Goal: Find contact information: Obtain details needed to contact an individual or organization

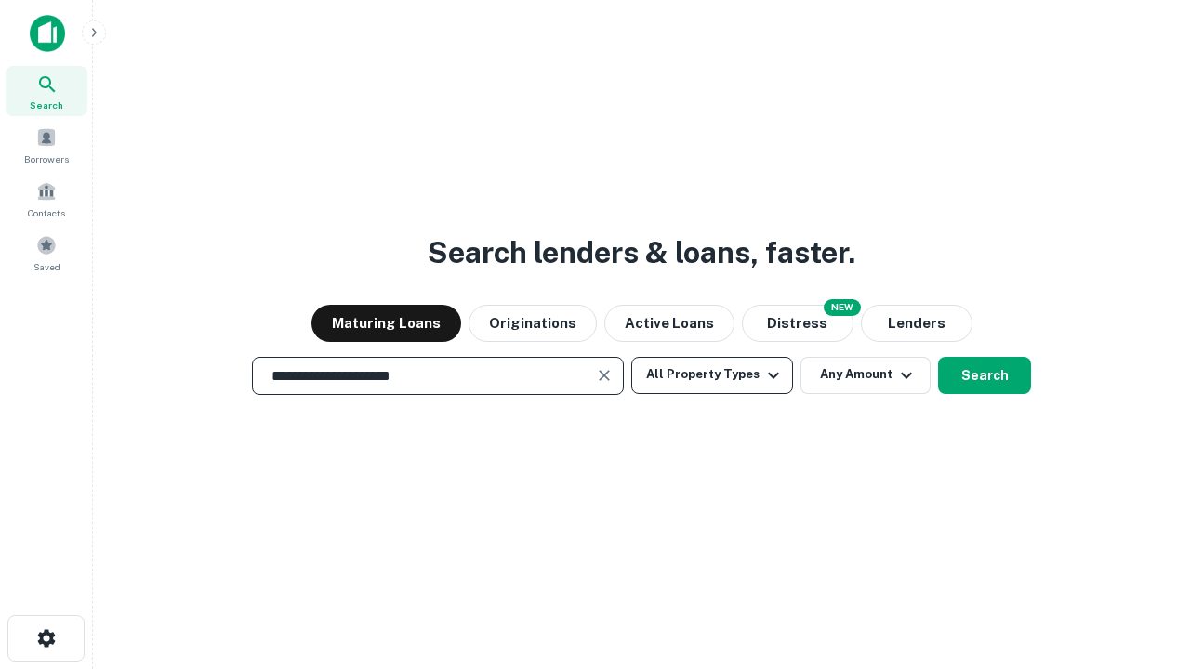
type input "**********"
click at [712, 375] on button "All Property Types" at bounding box center [712, 375] width 162 height 37
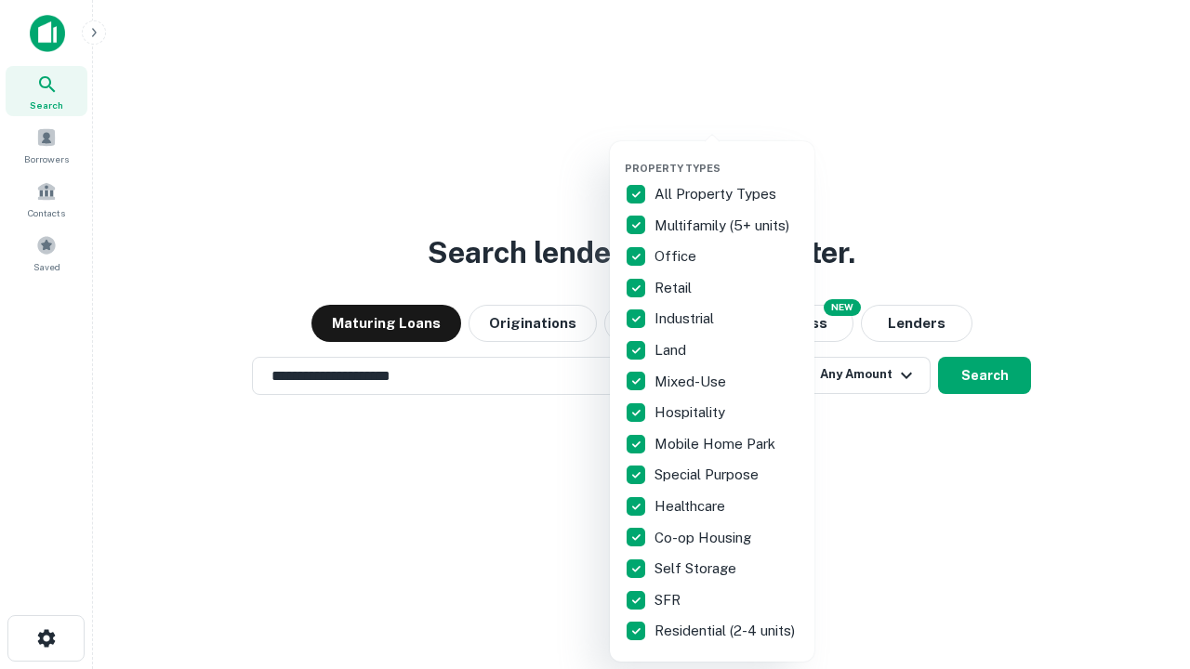
click at [727, 156] on button "button" at bounding box center [727, 156] width 205 height 1
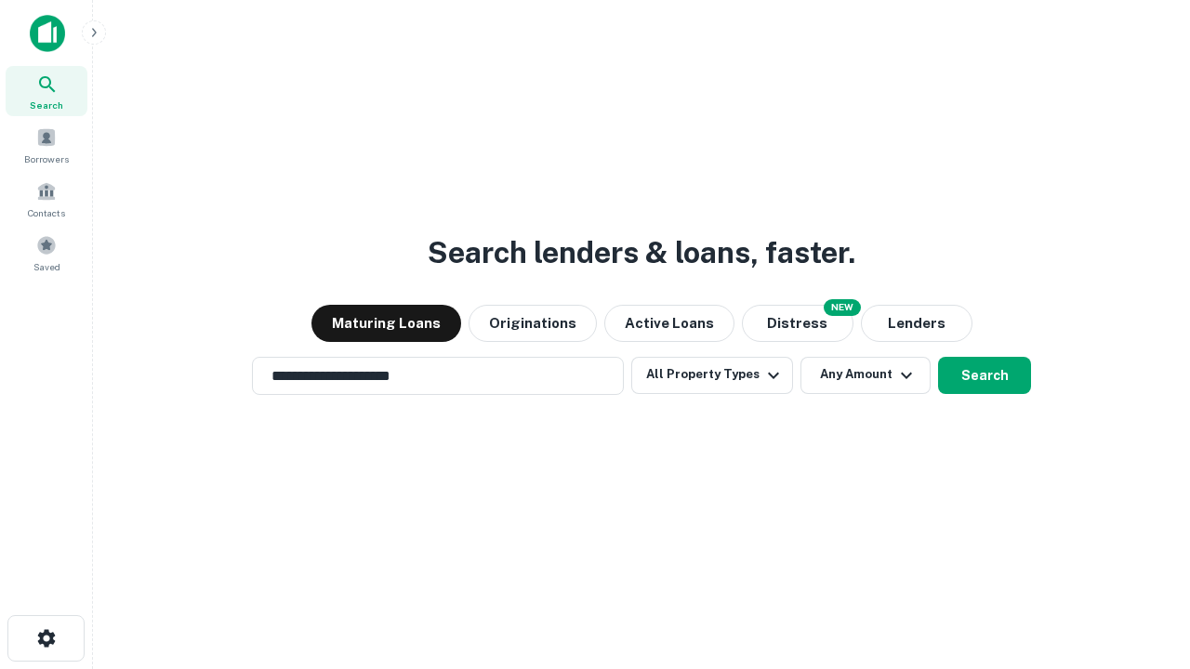
scroll to position [29, 0]
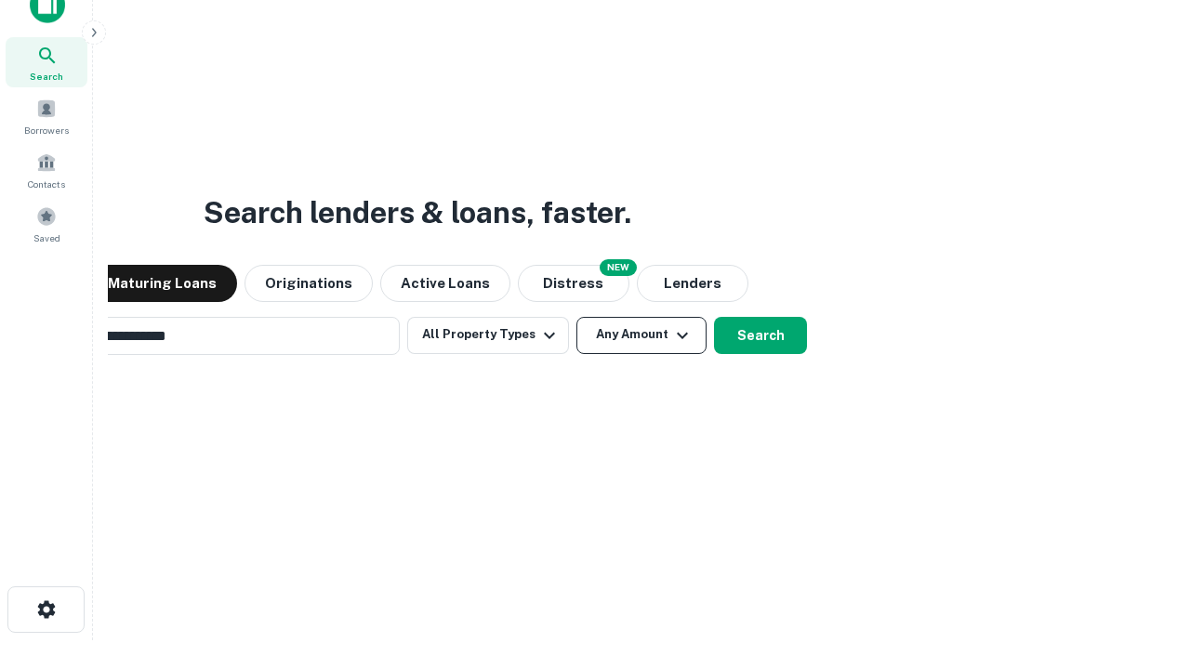
click at [576, 317] on button "Any Amount" at bounding box center [641, 335] width 130 height 37
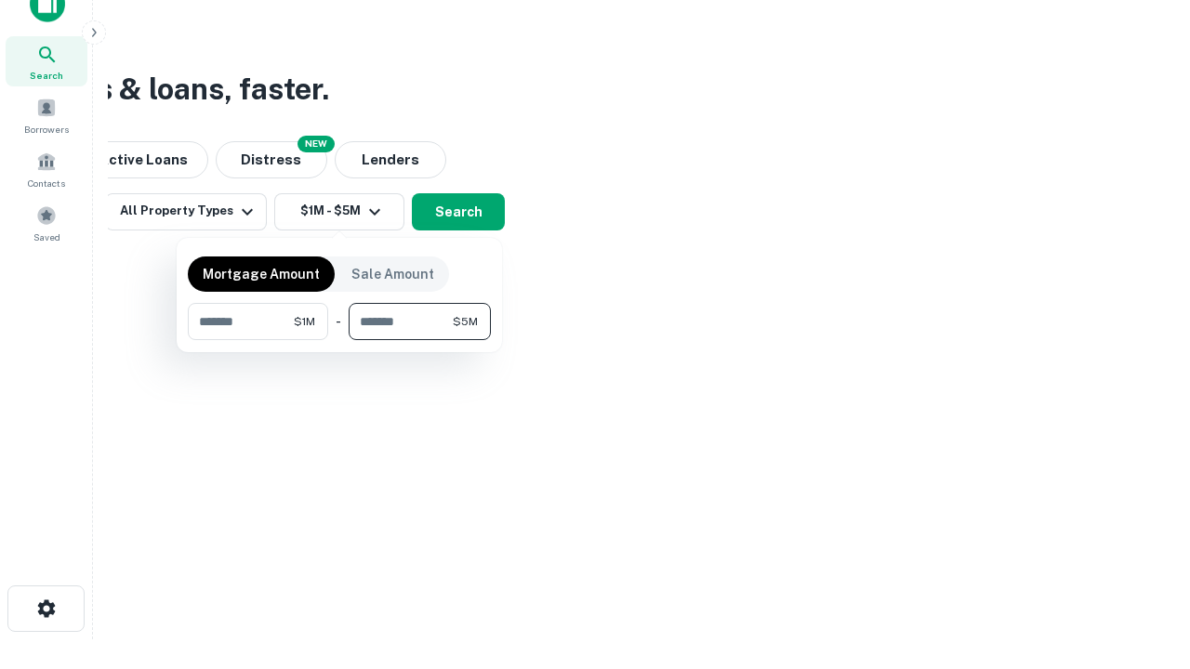
type input "*******"
click at [339, 340] on button "button" at bounding box center [339, 340] width 303 height 1
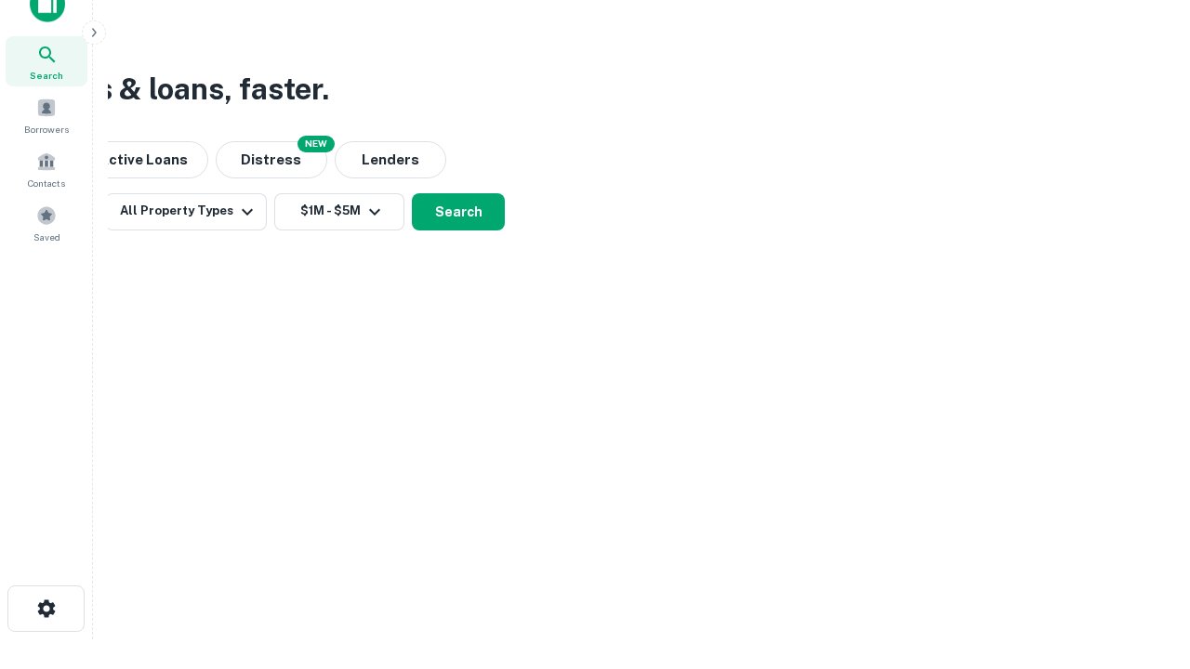
scroll to position [11, 343]
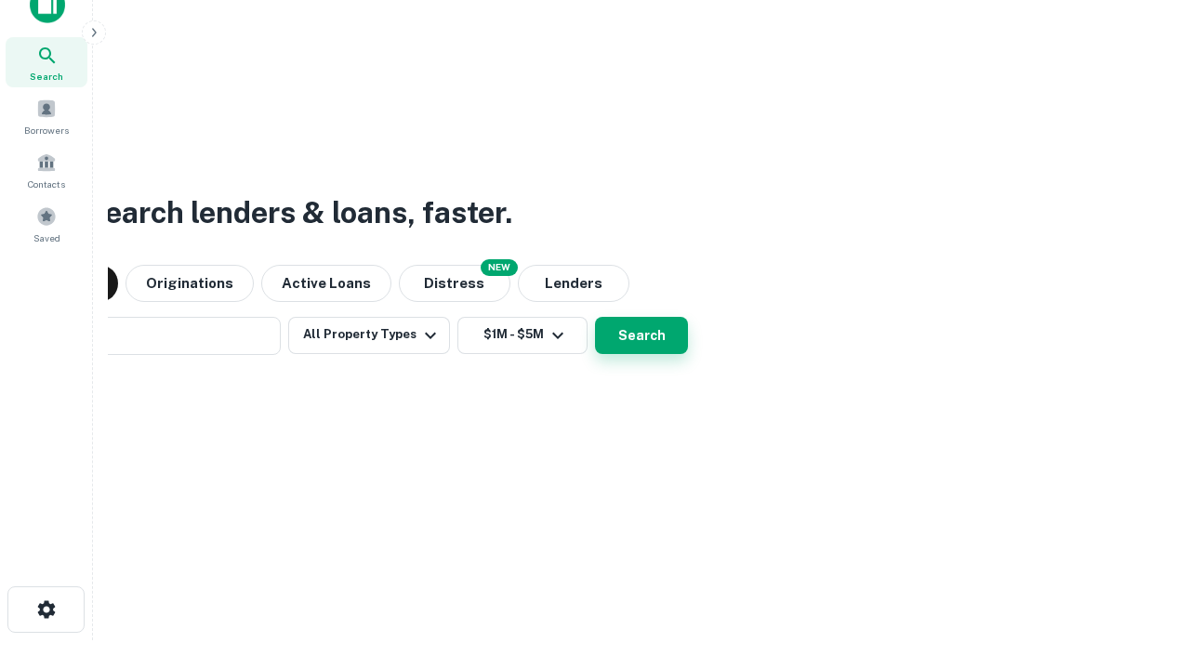
click at [595, 317] on button "Search" at bounding box center [641, 335] width 93 height 37
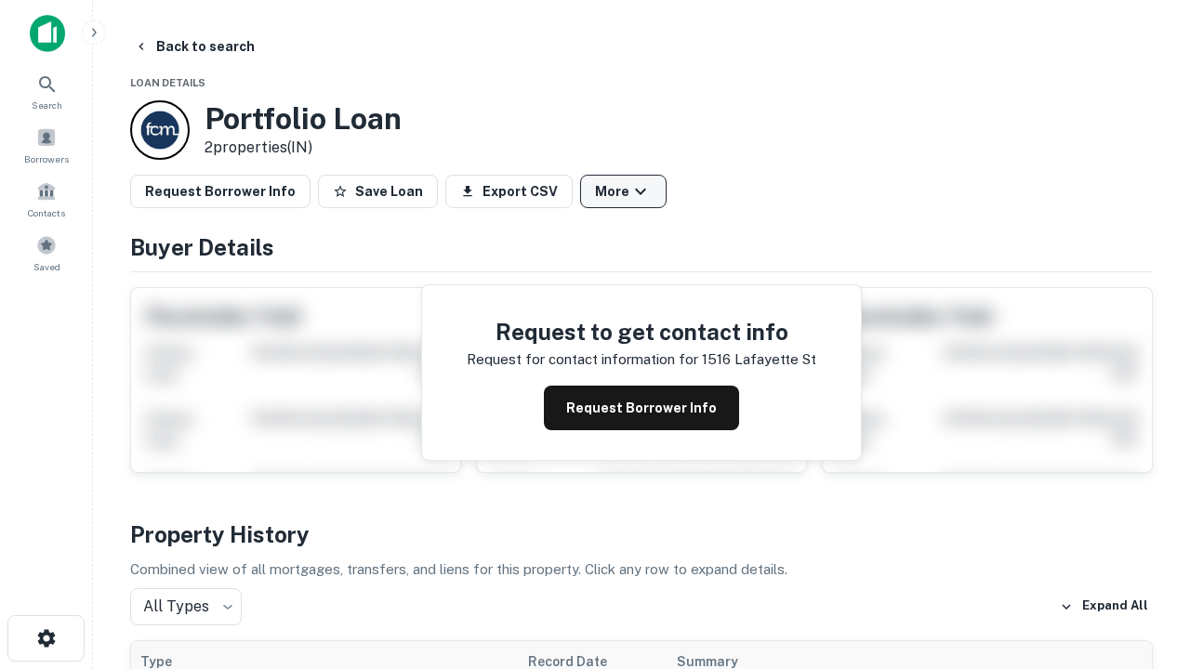
click at [623, 192] on button "More" at bounding box center [623, 191] width 86 height 33
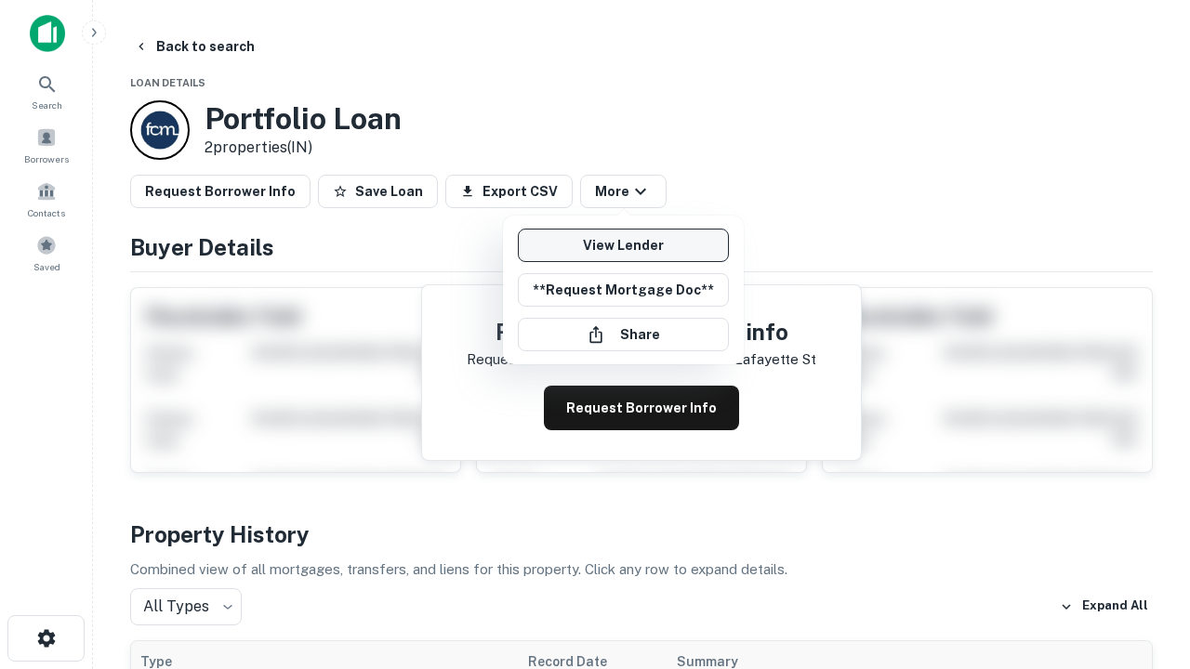
click at [623, 245] on link "View Lender" at bounding box center [623, 245] width 211 height 33
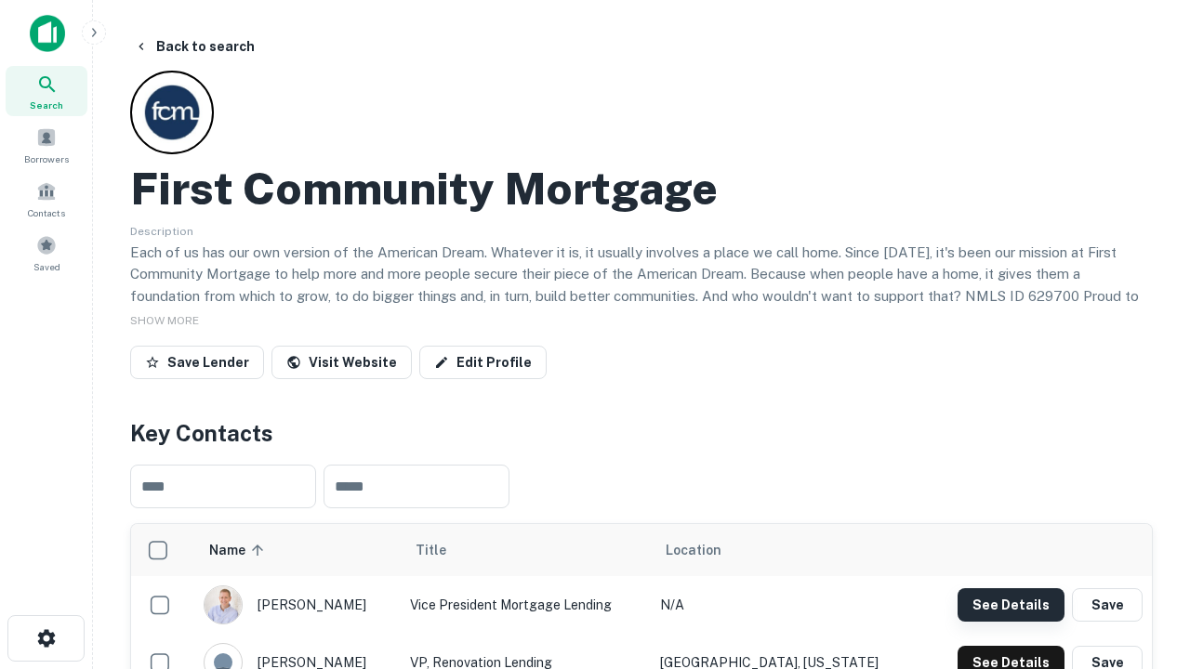
click at [1011, 604] on button "See Details" at bounding box center [1011, 605] width 107 height 33
